Goal: Information Seeking & Learning: Learn about a topic

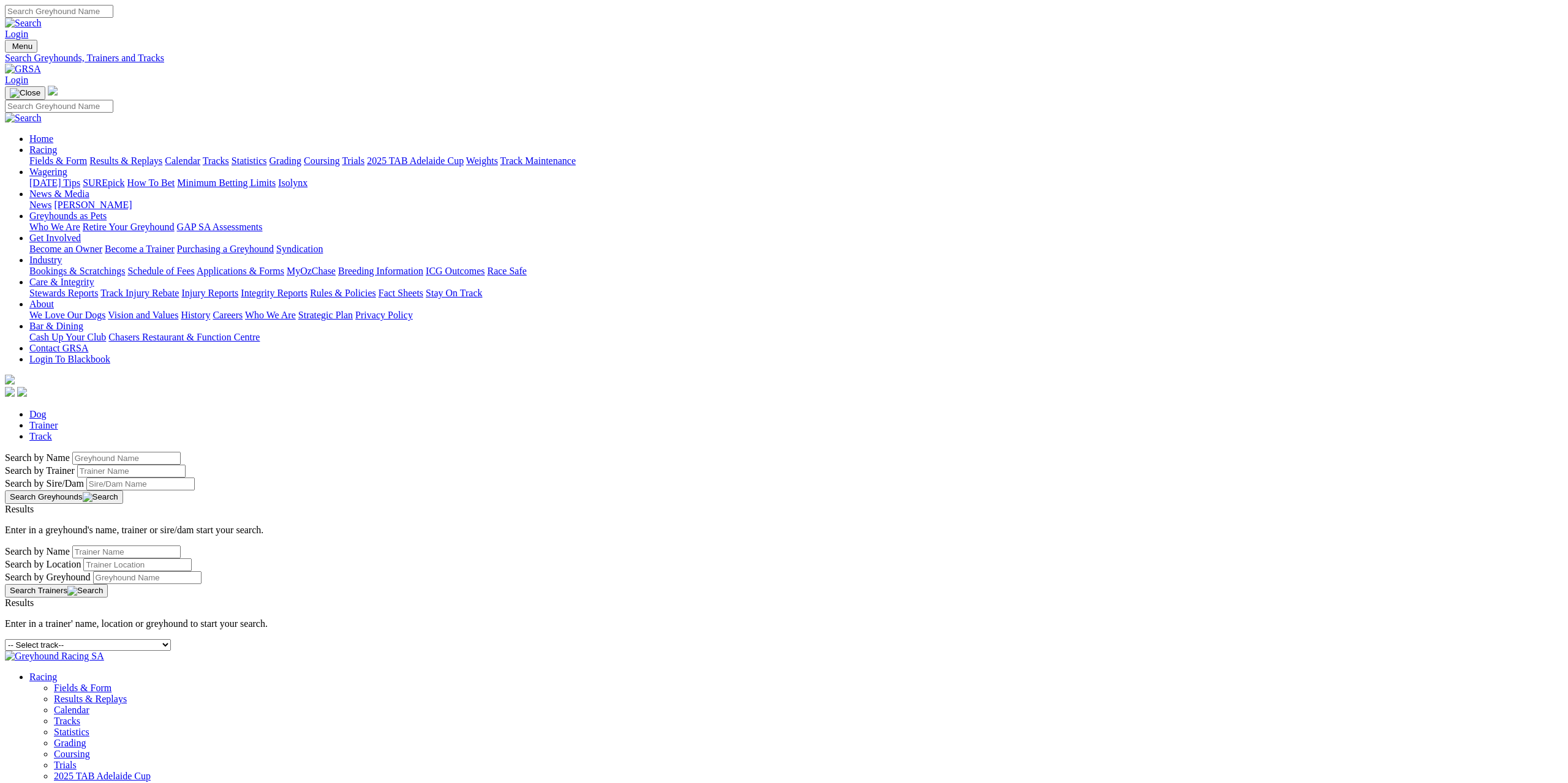
click at [171, 640] on select "-- Select track-- Albion Park Angle Park Ballarat Bathurst Bendigo Broken Hill …" at bounding box center [88, 645] width 166 height 11
select select "sandown"
click at [171, 640] on select "-- Select track-- Albion Park Angle Park Ballarat Bathurst Bendigo Broken Hill …" at bounding box center [88, 645] width 166 height 11
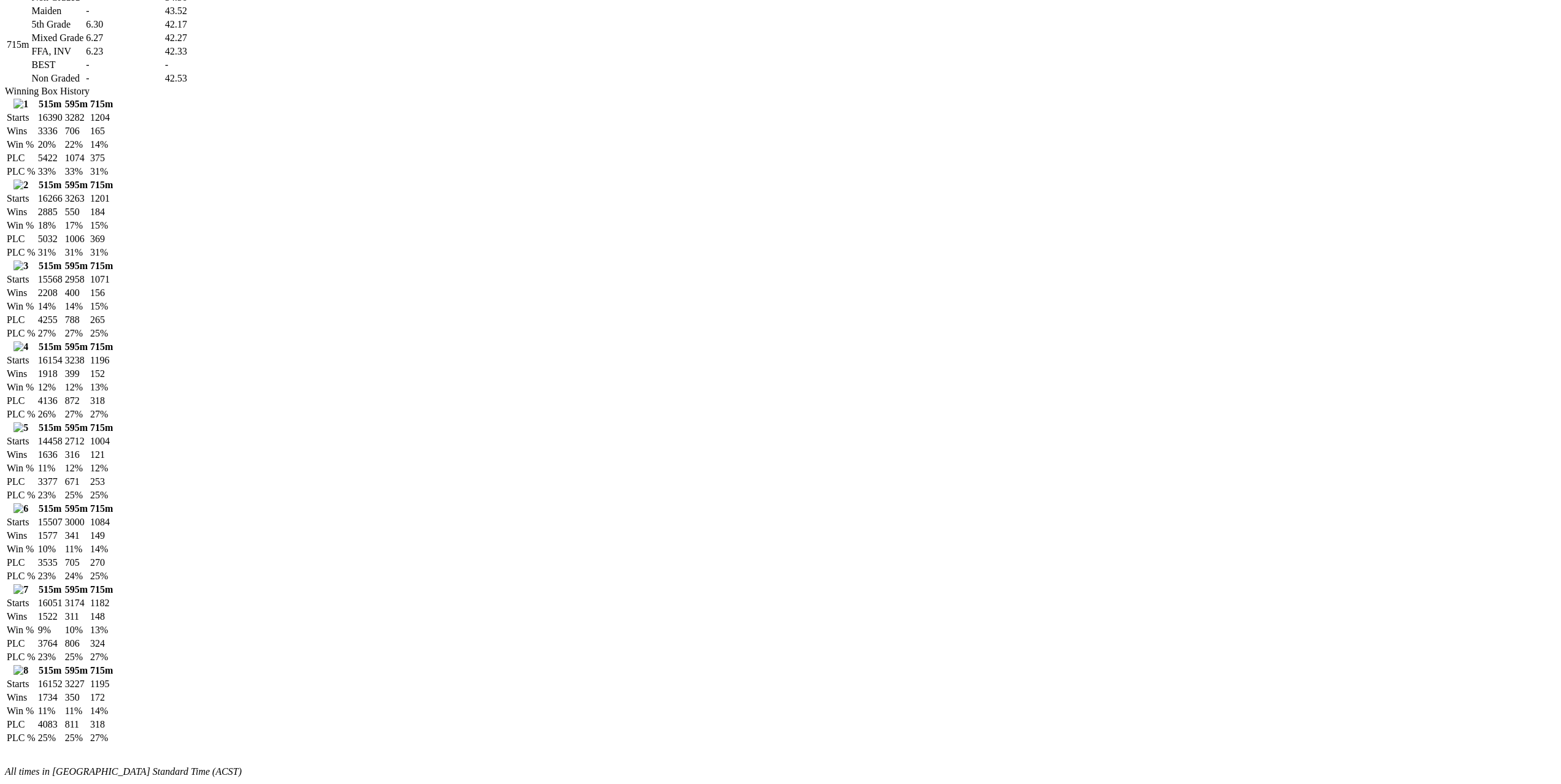
scroll to position [736, 0]
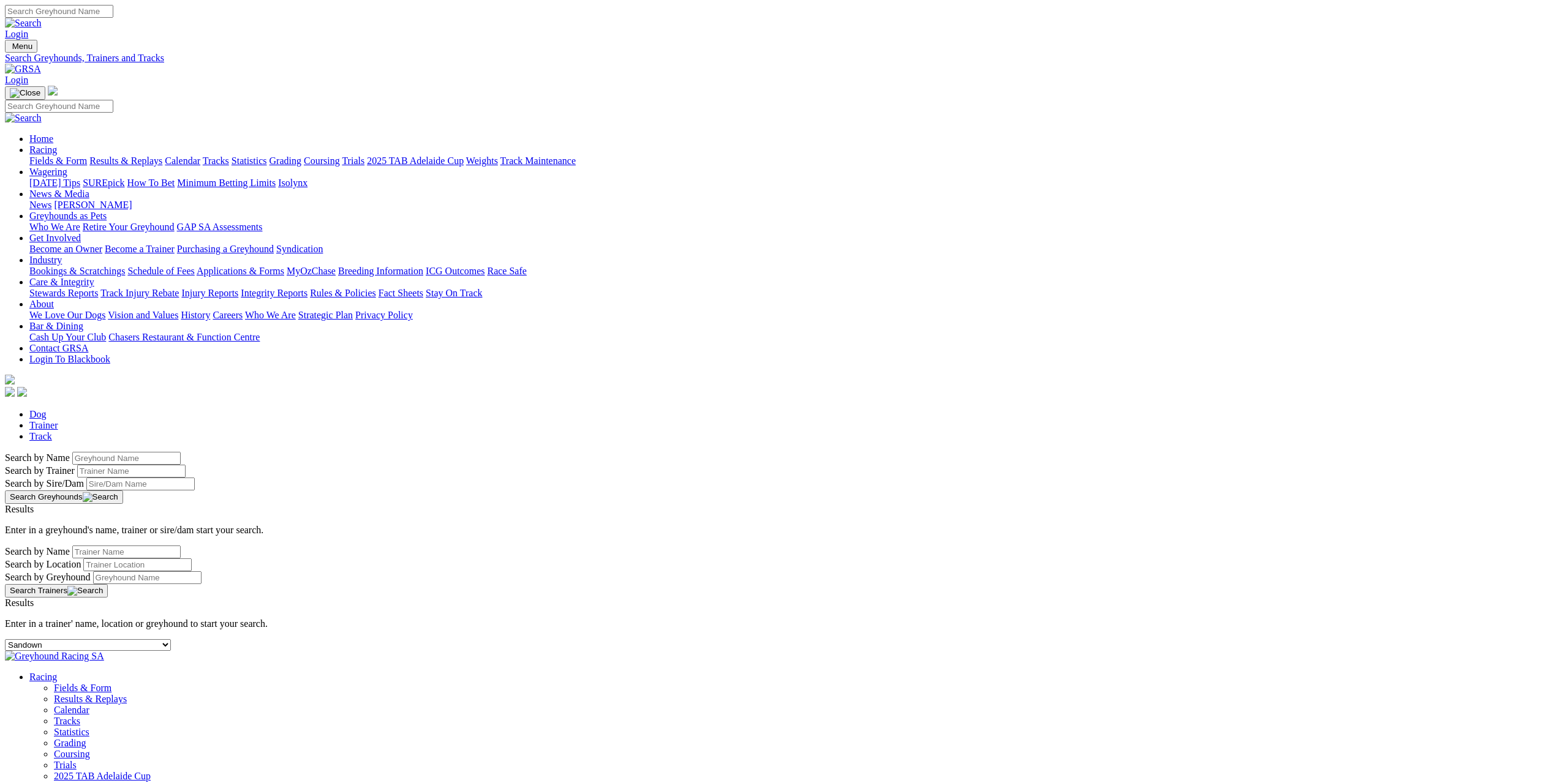
click at [171, 640] on select "-- Select track-- Albion Park Angle Park Ballarat Bathurst Bendigo Broken Hill …" at bounding box center [88, 645] width 166 height 11
select select "wentworth-park"
click at [171, 640] on select "-- Select track-- Albion Park Angle Park Ballarat Bathurst Bendigo Broken Hill …" at bounding box center [88, 645] width 166 height 11
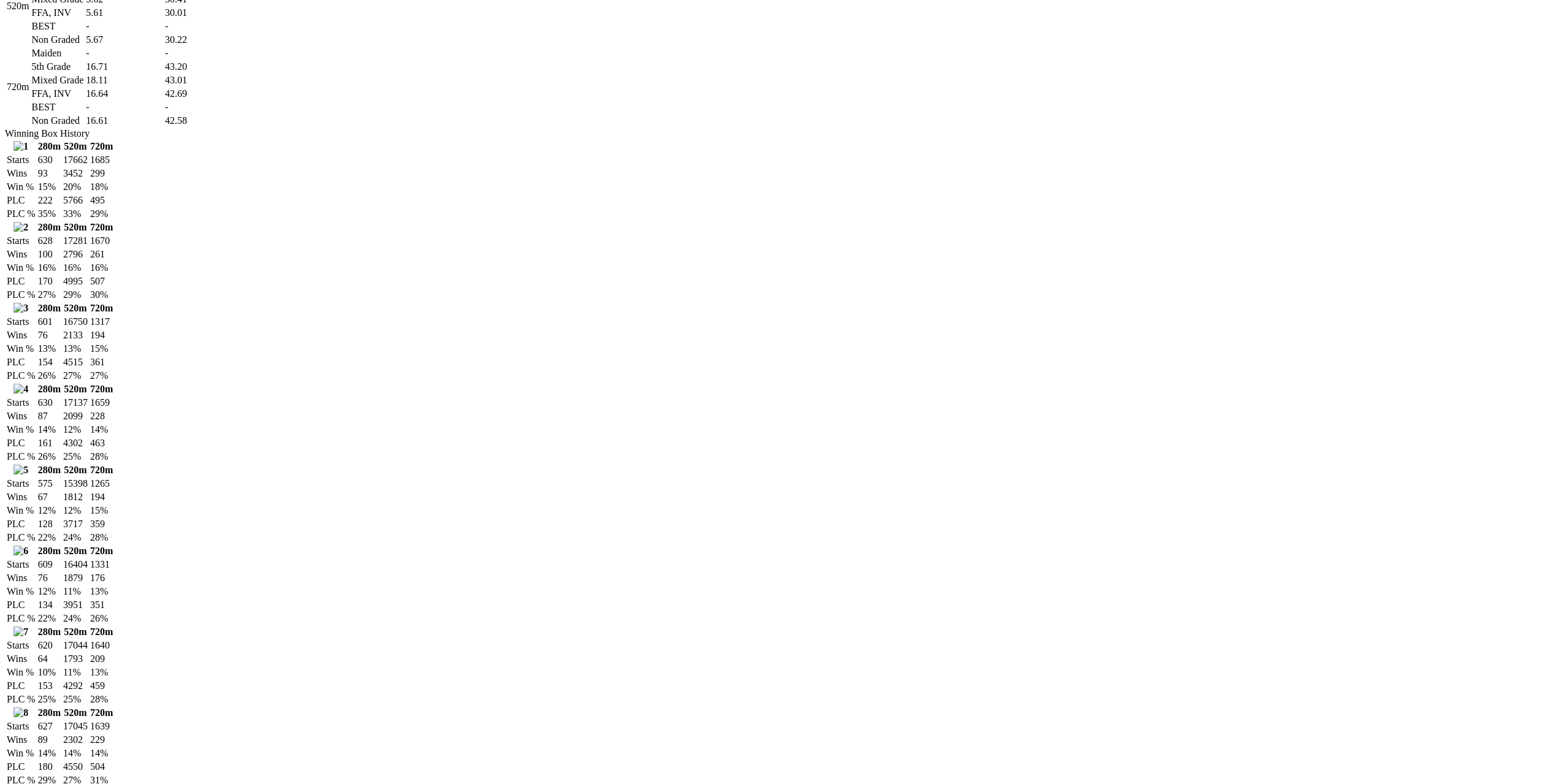
scroll to position [1316, 0]
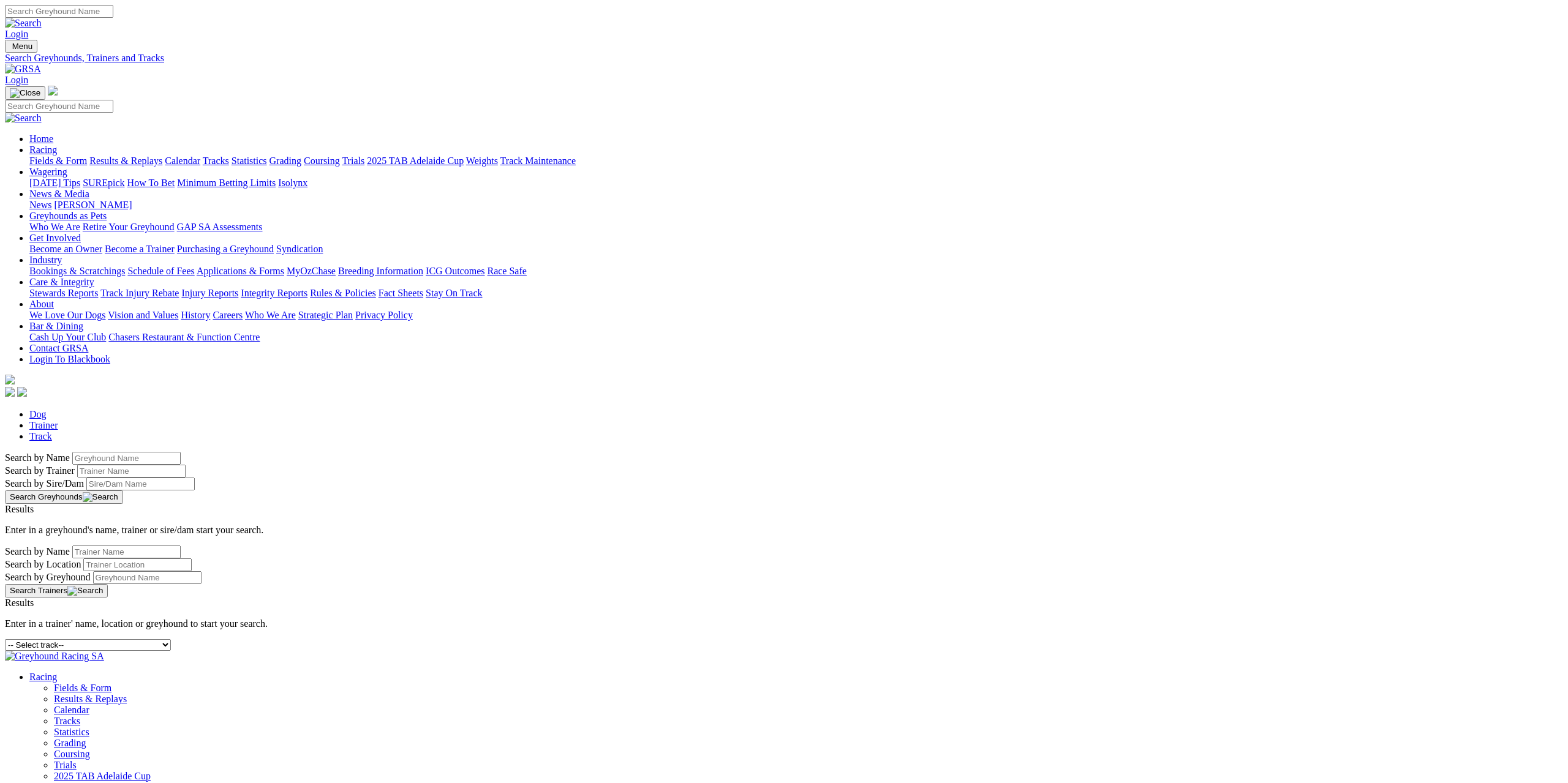
click at [171, 640] on select "-- Select track-- [GEOGRAPHIC_DATA] [GEOGRAPHIC_DATA] [GEOGRAPHIC_DATA] [GEOGRA…" at bounding box center [88, 645] width 166 height 11
select select "angle-park"
click at [171, 640] on select "-- Select track-- [GEOGRAPHIC_DATA] [GEOGRAPHIC_DATA] [GEOGRAPHIC_DATA] [GEOGRA…" at bounding box center [88, 645] width 166 height 11
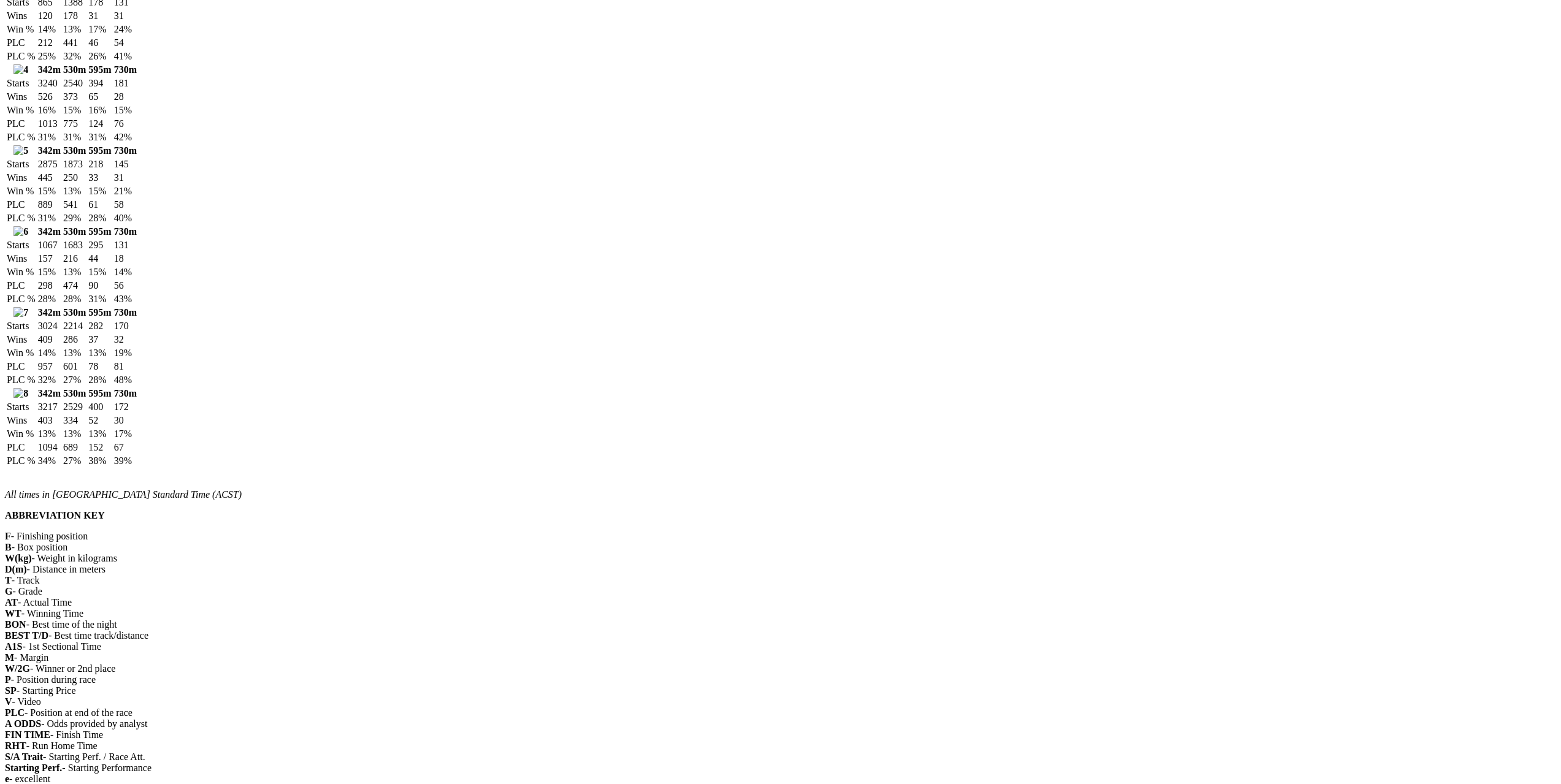
scroll to position [1410, 0]
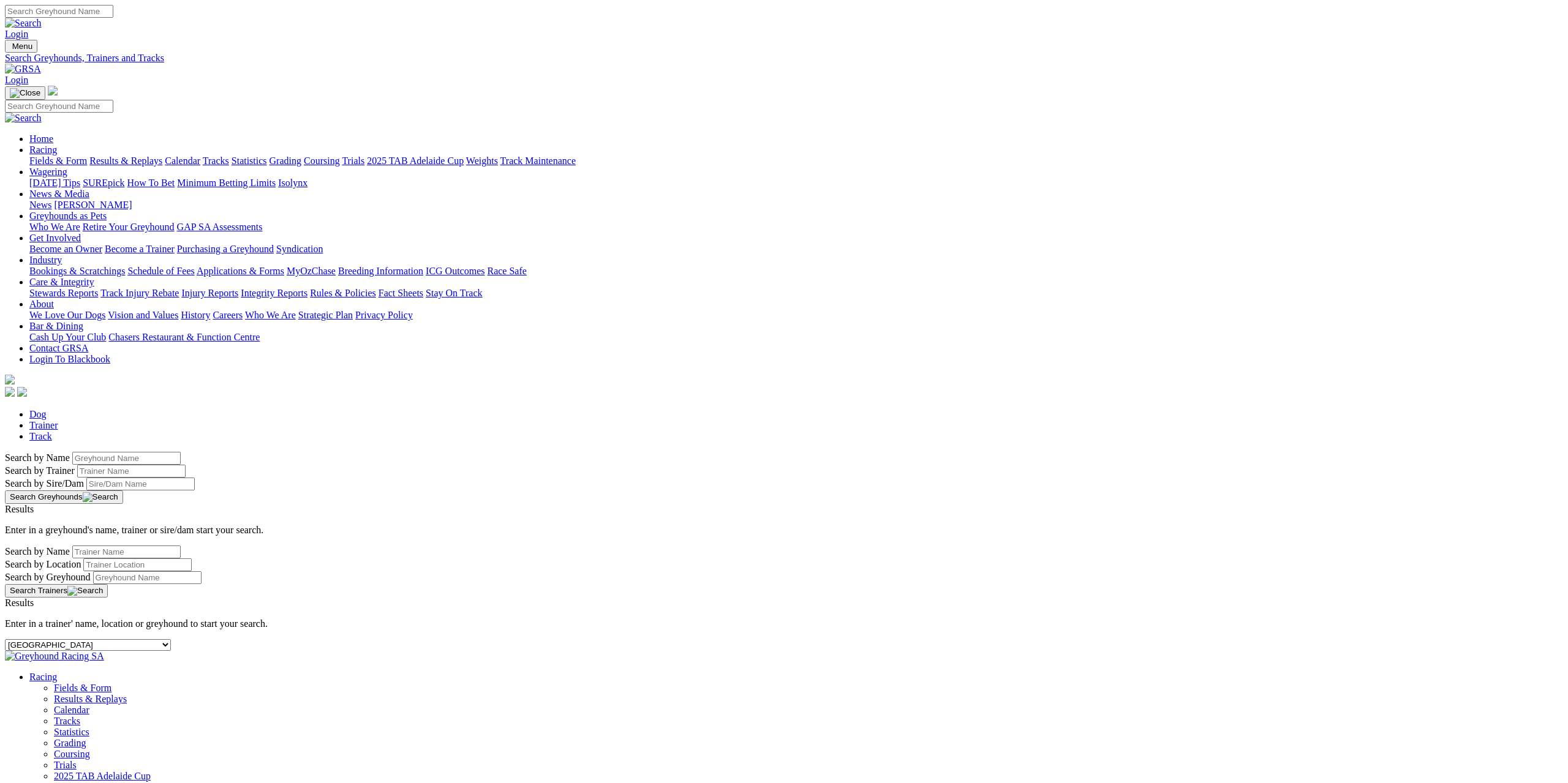
click at [171, 640] on select "-- Select track-- [GEOGRAPHIC_DATA] [GEOGRAPHIC_DATA] [GEOGRAPHIC_DATA] [GEOGRA…" at bounding box center [88, 645] width 166 height 11
select select "dapto"
click at [171, 640] on select "-- Select track-- [GEOGRAPHIC_DATA] [GEOGRAPHIC_DATA] [GEOGRAPHIC_DATA] [GEOGRA…" at bounding box center [88, 645] width 166 height 11
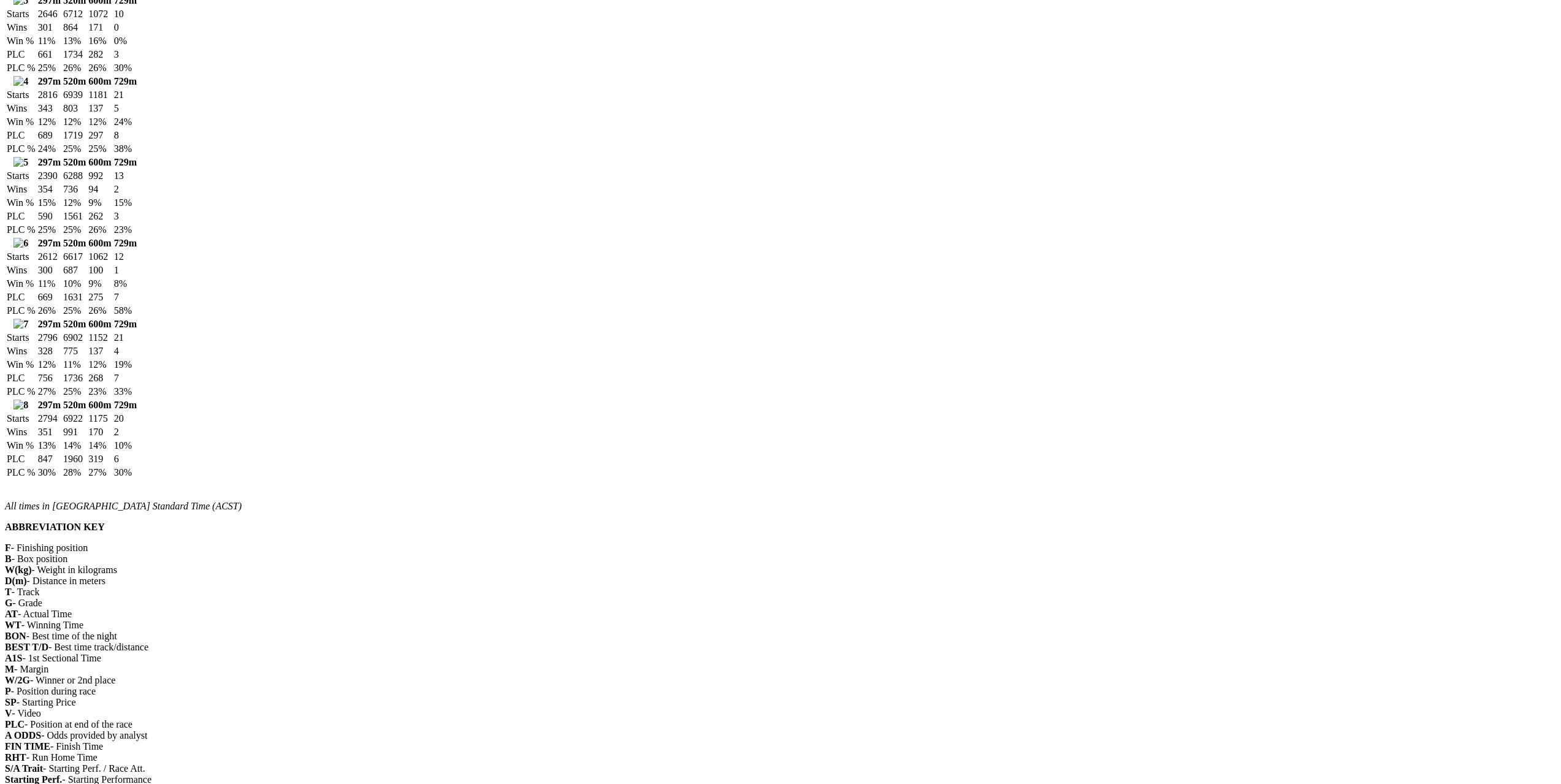
scroll to position [1227, 0]
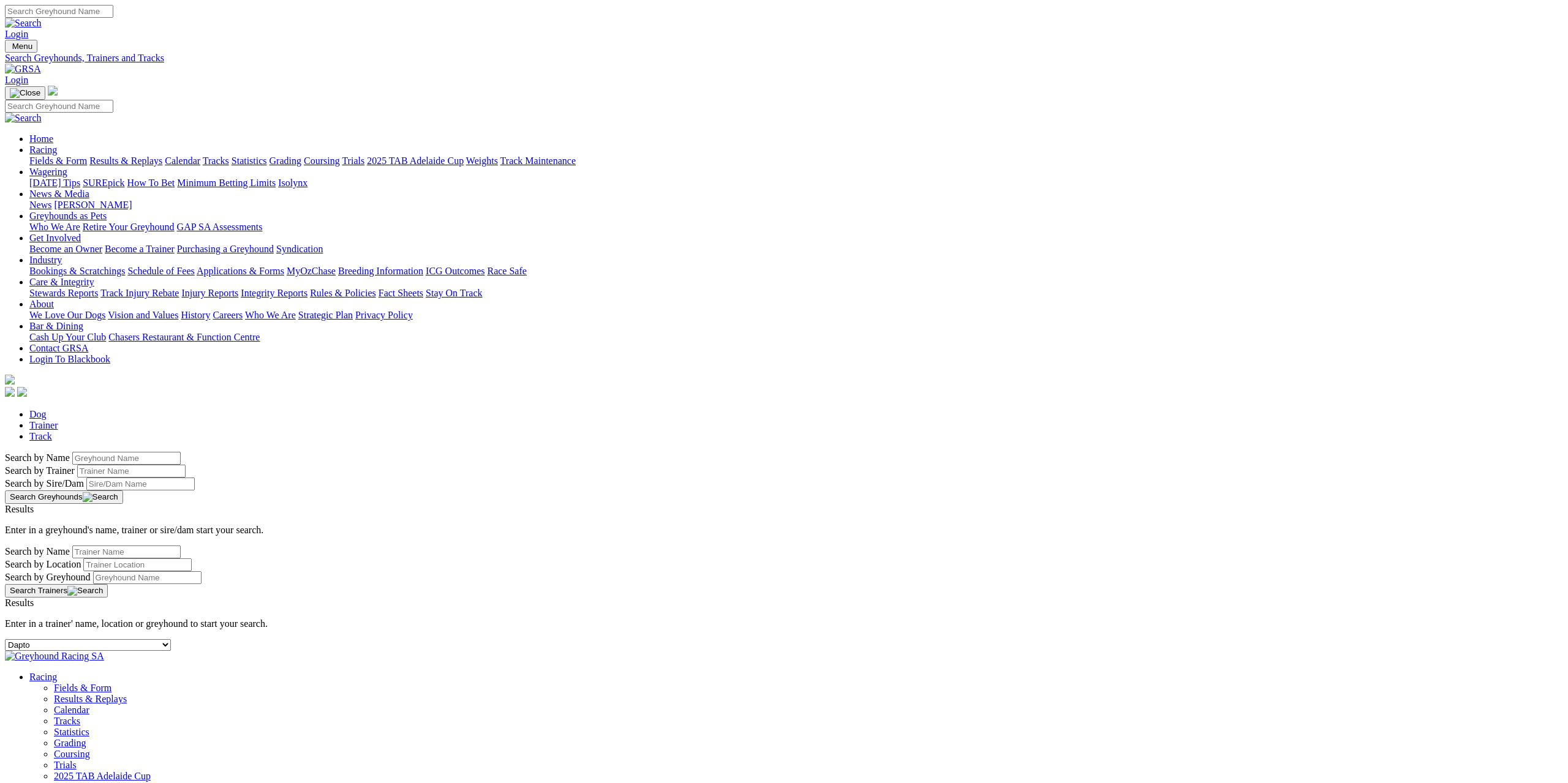
click at [171, 640] on select "-- Select track-- Albion Park Angle Park Ballarat Bathurst Bendigo Broken Hill …" at bounding box center [88, 645] width 166 height 11
select select "hobart"
click at [171, 640] on select "-- Select track-- [GEOGRAPHIC_DATA] [GEOGRAPHIC_DATA] [GEOGRAPHIC_DATA] [GEOGRA…" at bounding box center [88, 645] width 166 height 11
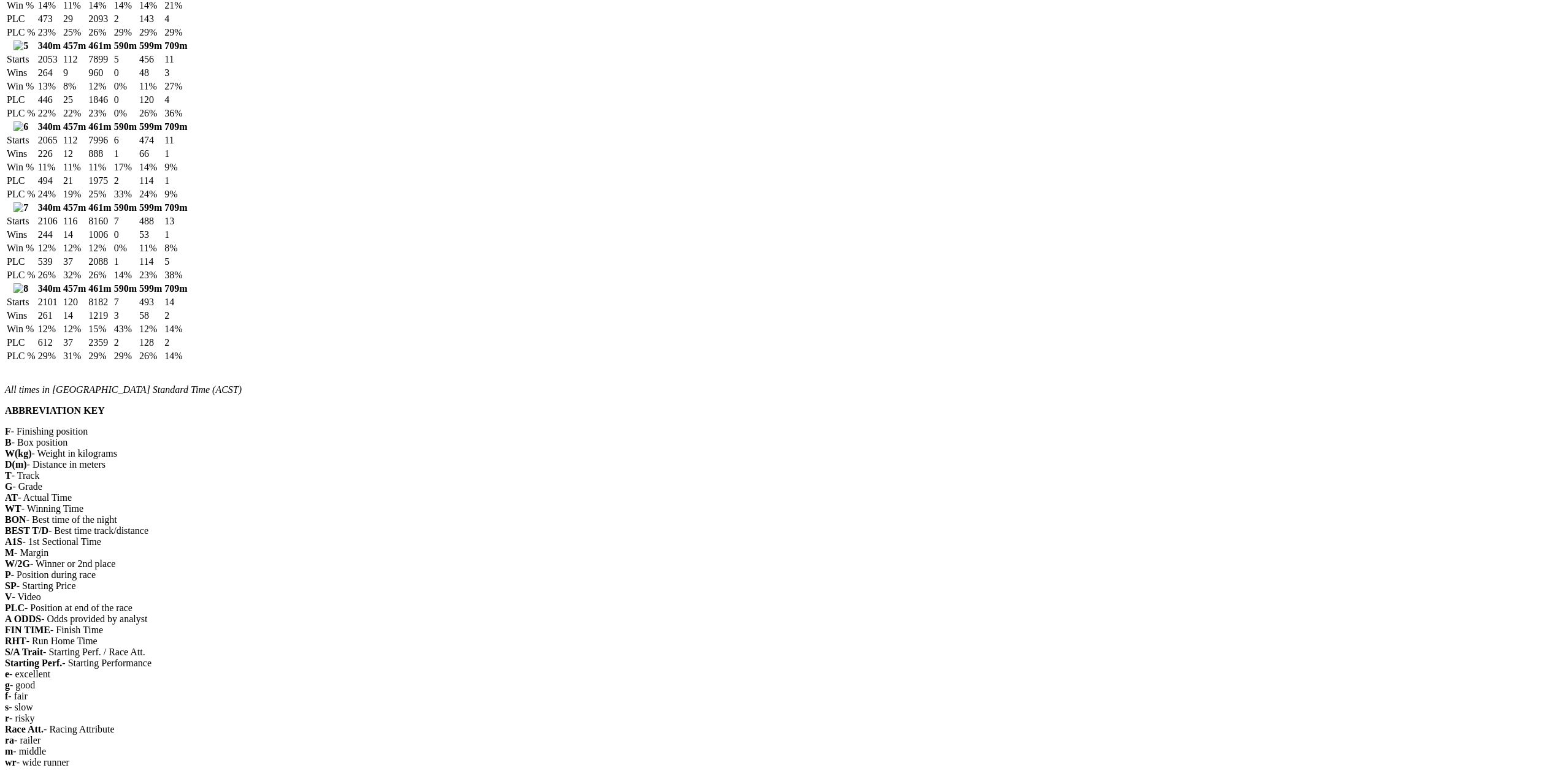
scroll to position [1533, 0]
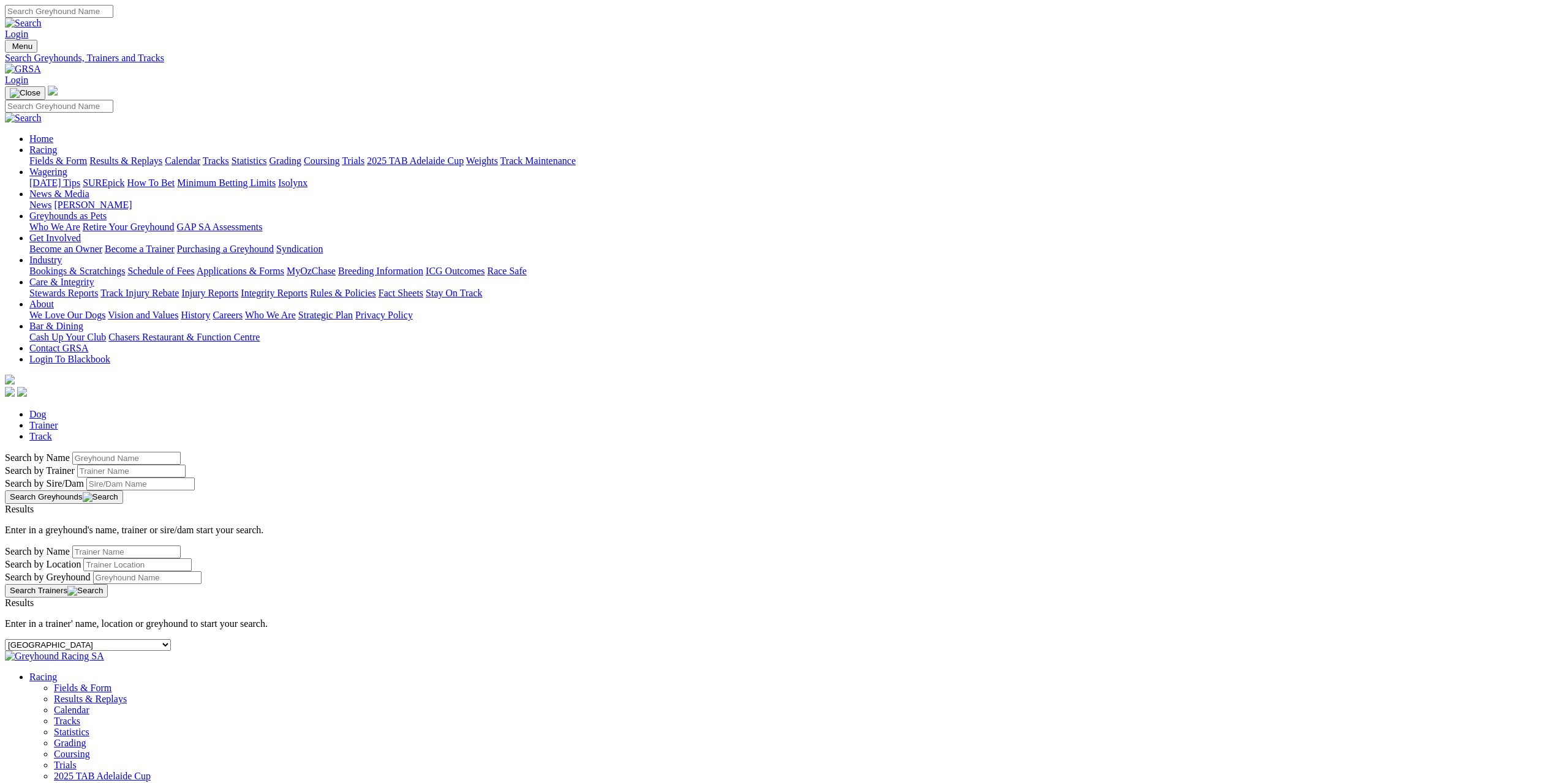
click at [593, 640] on div "-- Select track-- [GEOGRAPHIC_DATA] [GEOGRAPHIC_DATA] [GEOGRAPHIC_DATA] [GEOGRA…" at bounding box center [784, 645] width 1558 height 11
click at [171, 640] on select "-- Select track-- Albion Park Angle Park Ballarat Bathurst Bendigo Broken Hill …" at bounding box center [88, 645] width 166 height 11
select select "sandown"
click at [171, 640] on select "-- Select track-- [GEOGRAPHIC_DATA] [GEOGRAPHIC_DATA] [GEOGRAPHIC_DATA] [GEOGRA…" at bounding box center [88, 645] width 166 height 11
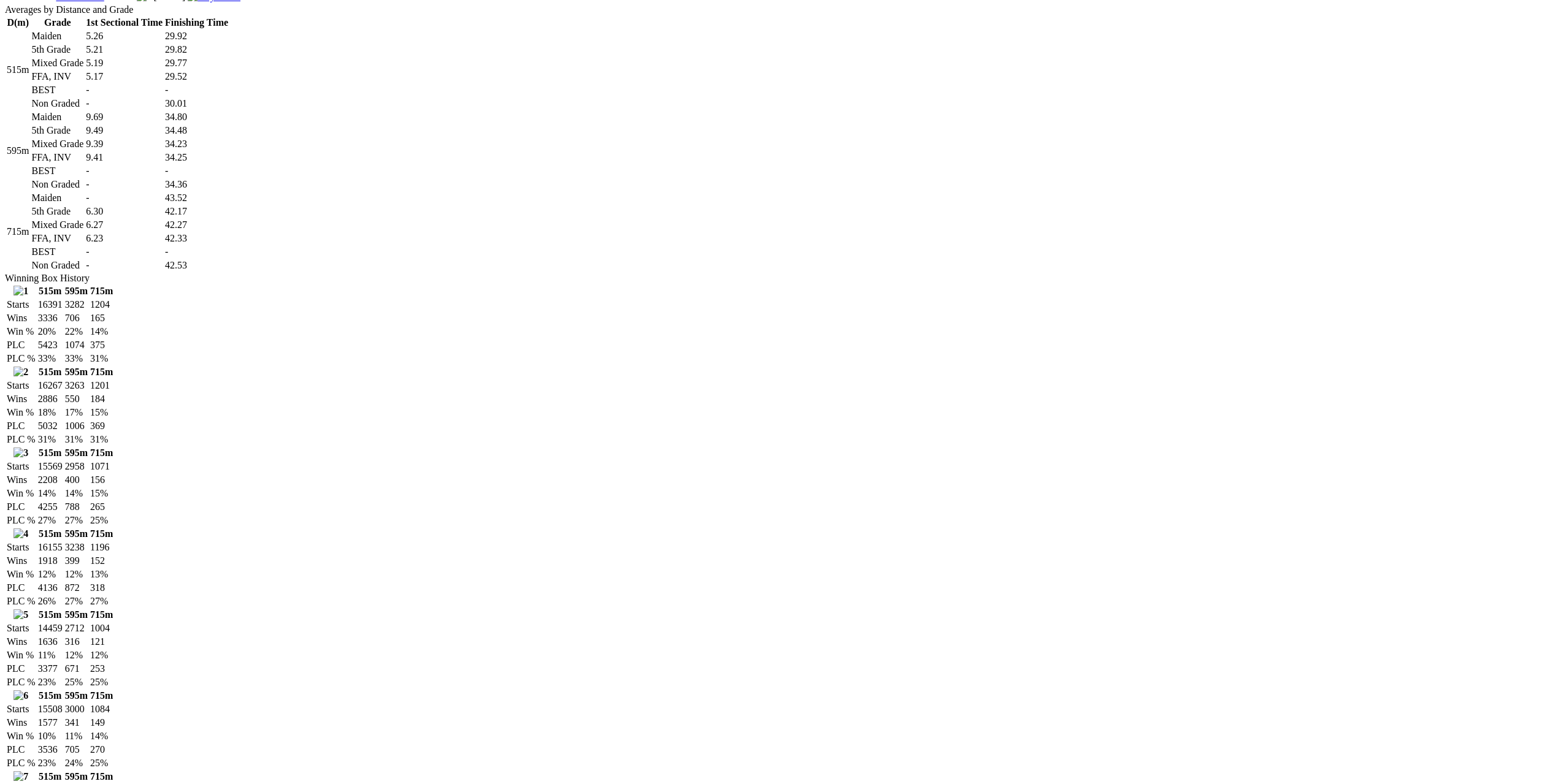
scroll to position [1104, 0]
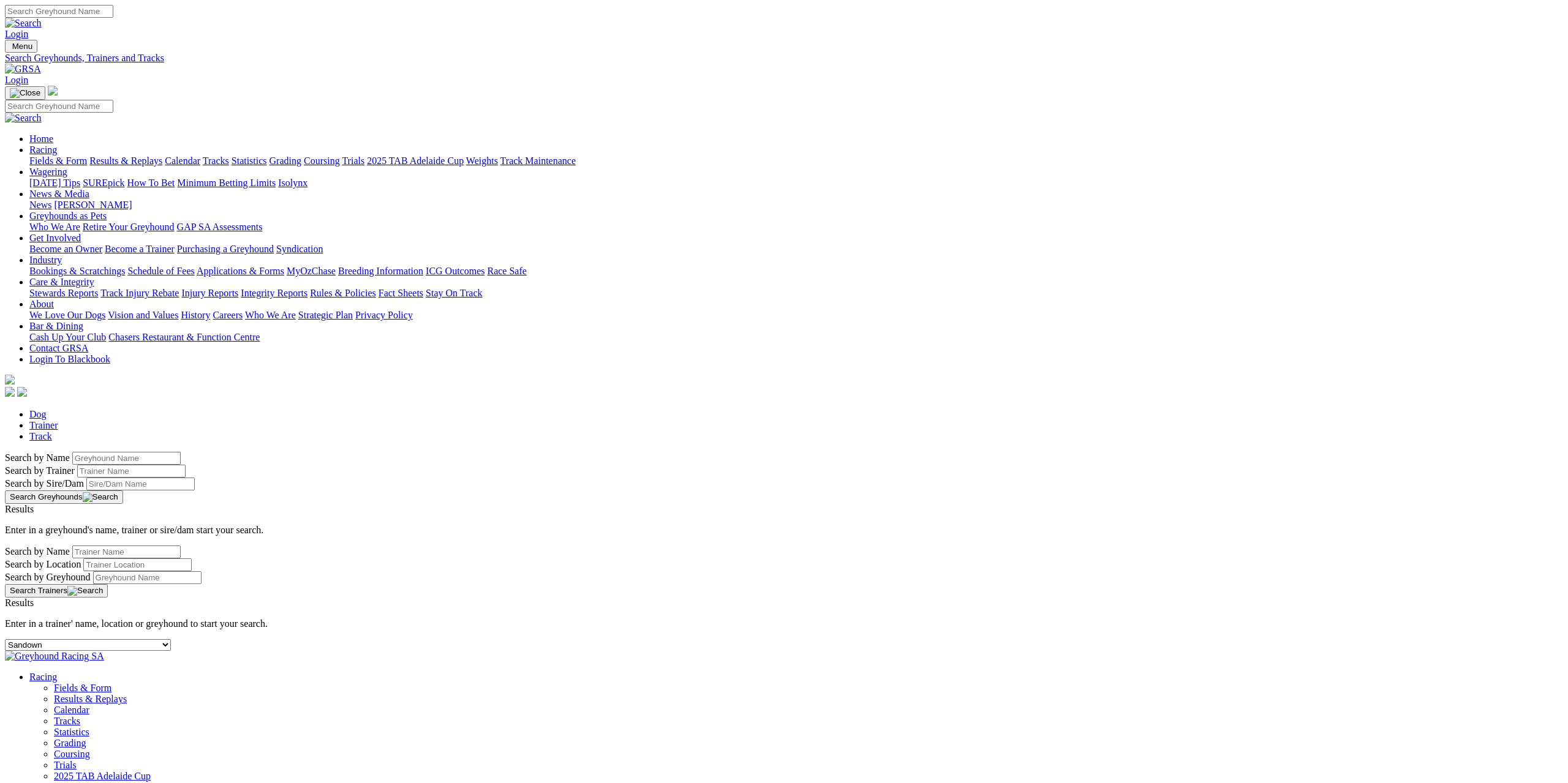
click at [455, 640] on div "-- Select track-- [GEOGRAPHIC_DATA] [GEOGRAPHIC_DATA] [GEOGRAPHIC_DATA] [GEOGRA…" at bounding box center [784, 645] width 1558 height 11
click at [171, 640] on select "-- Select track-- [GEOGRAPHIC_DATA] [GEOGRAPHIC_DATA] [GEOGRAPHIC_DATA] [GEOGRA…" at bounding box center [88, 645] width 166 height 11
select select "[GEOGRAPHIC_DATA]"
click at [171, 640] on select "-- Select track-- [GEOGRAPHIC_DATA] [GEOGRAPHIC_DATA] [GEOGRAPHIC_DATA] [GEOGRA…" at bounding box center [88, 645] width 166 height 11
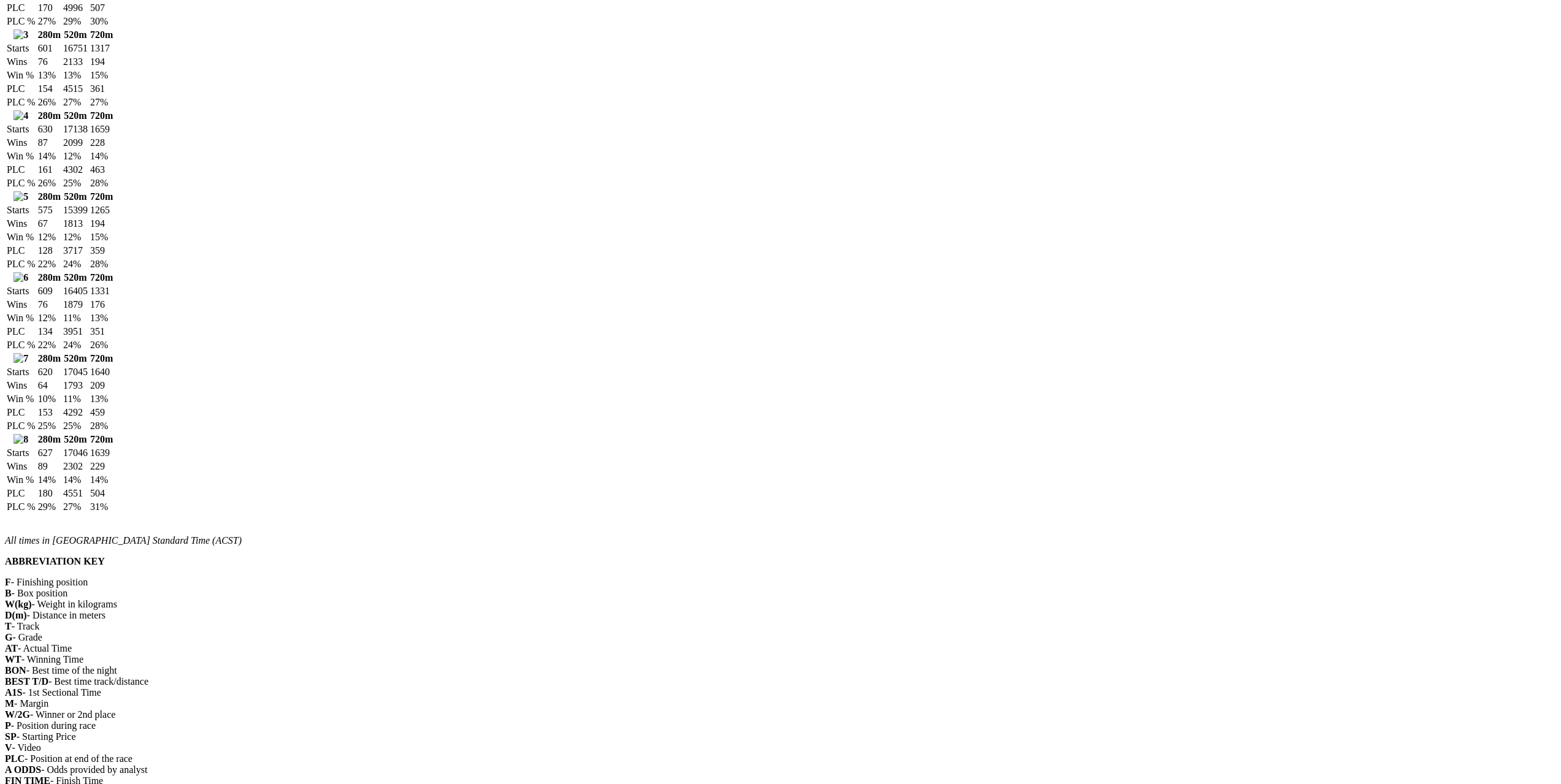
scroll to position [1288, 0]
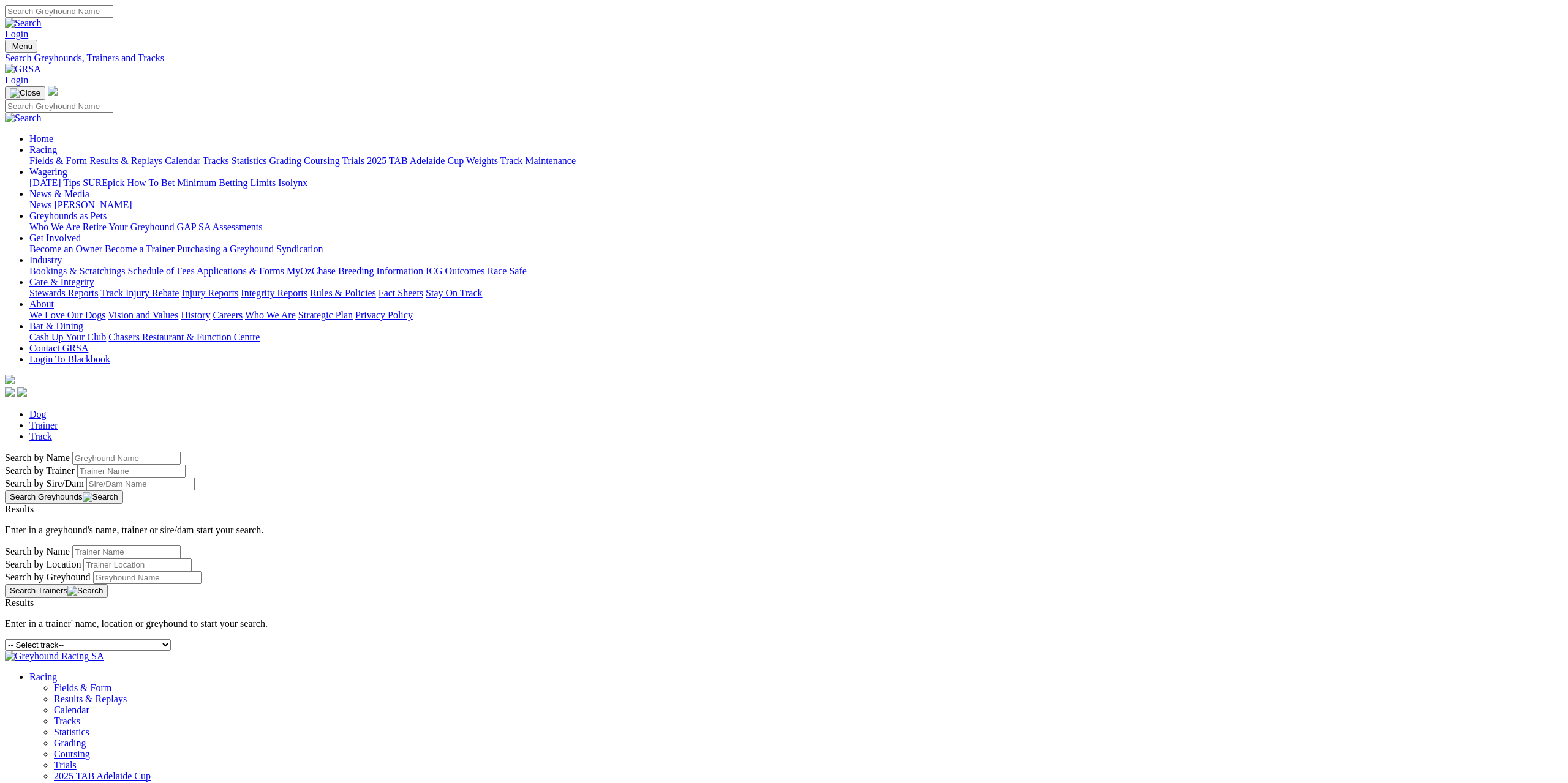
click at [575, 640] on div "-- Select track-- [GEOGRAPHIC_DATA] [GEOGRAPHIC_DATA] [GEOGRAPHIC_DATA] [GEOGRA…" at bounding box center [784, 645] width 1558 height 11
click at [171, 640] on select "-- Select track-- [GEOGRAPHIC_DATA] [GEOGRAPHIC_DATA] [GEOGRAPHIC_DATA] [GEOGRA…" at bounding box center [88, 645] width 166 height 11
select select "angle-park"
click at [171, 640] on select "-- Select track-- [GEOGRAPHIC_DATA] [GEOGRAPHIC_DATA] [GEOGRAPHIC_DATA] [GEOGRA…" at bounding box center [88, 645] width 166 height 11
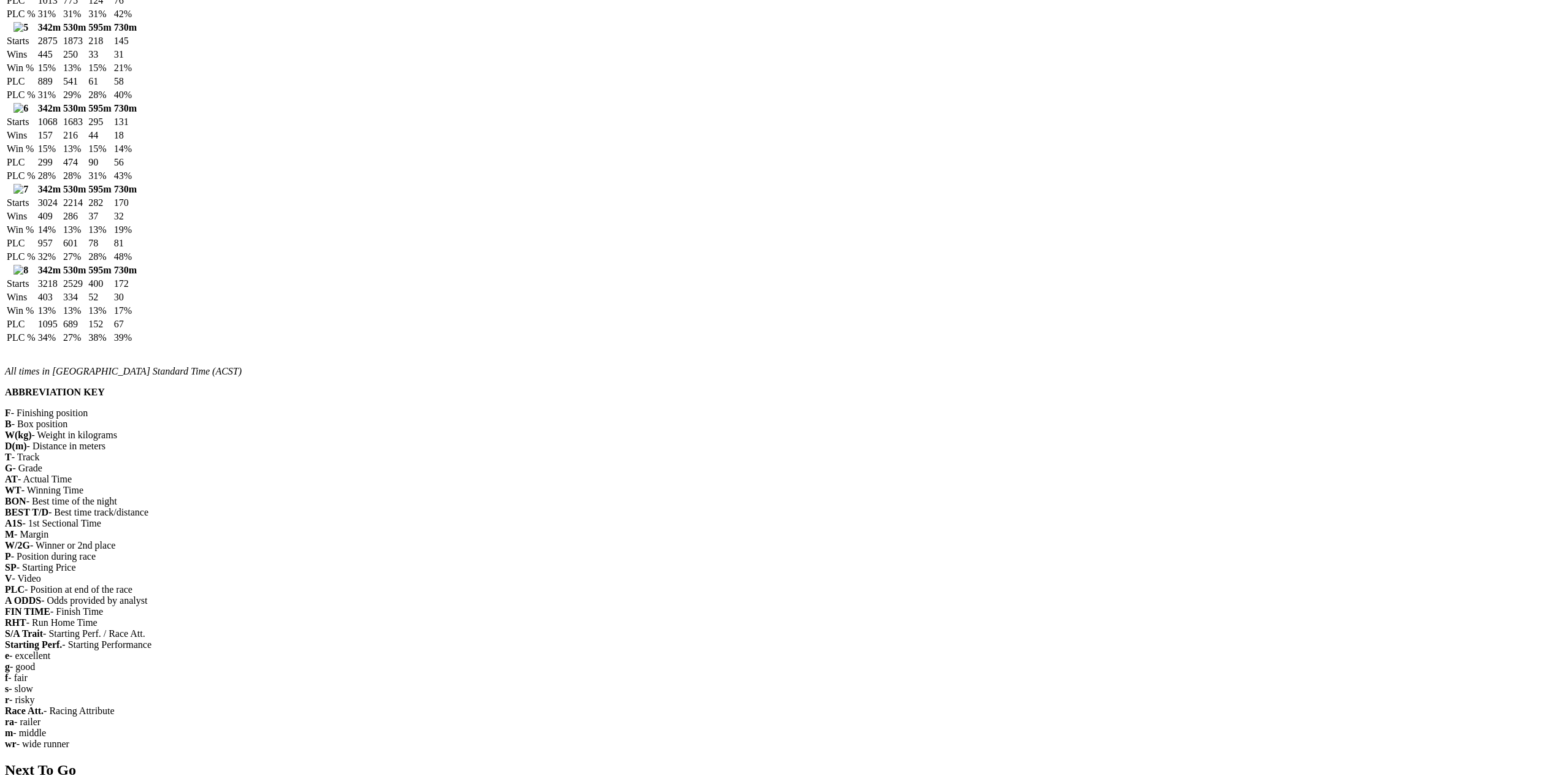
scroll to position [1472, 0]
